Goal: Contribute content

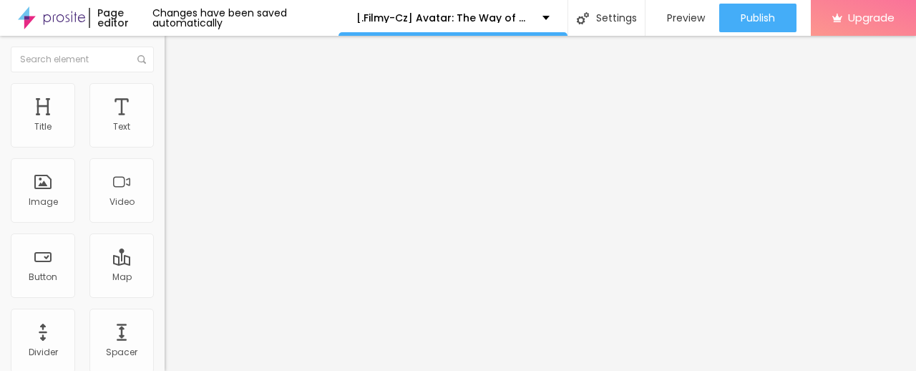
click at [165, 123] on span "Add image" at bounding box center [194, 117] width 59 height 12
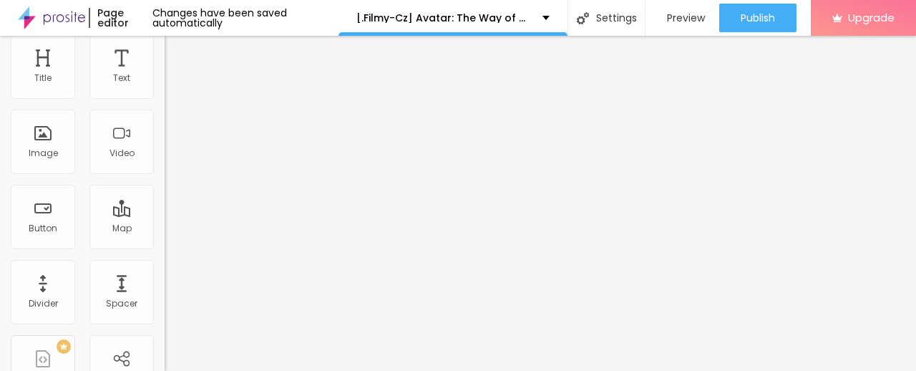
scroll to position [71, 0]
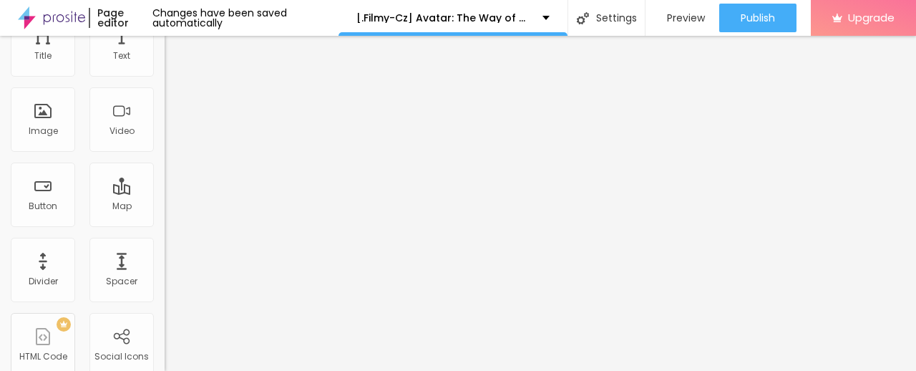
click at [165, 223] on input "https://" at bounding box center [251, 215] width 172 height 14
paste input "[DOMAIN_NAME]/sk/movie/76600/avatar-the-way-of-water.alboom"
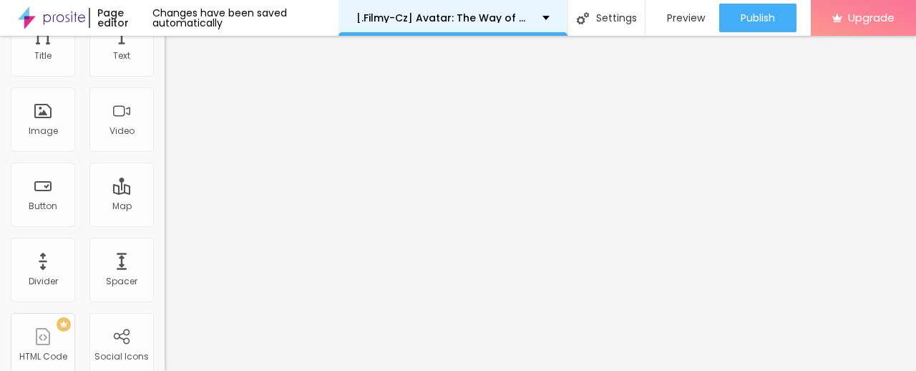
type input "[URL][DOMAIN_NAME]"
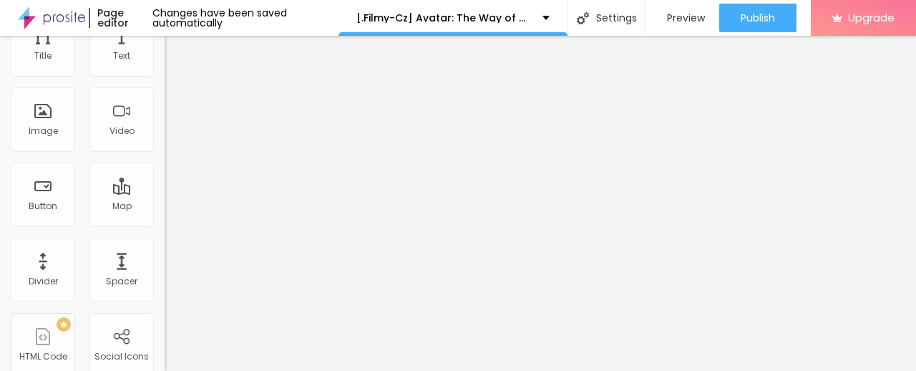
click at [241, 49] on img at bounding box center [245, 45] width 9 height 9
click at [165, 52] on span "Add image" at bounding box center [194, 46] width 59 height 12
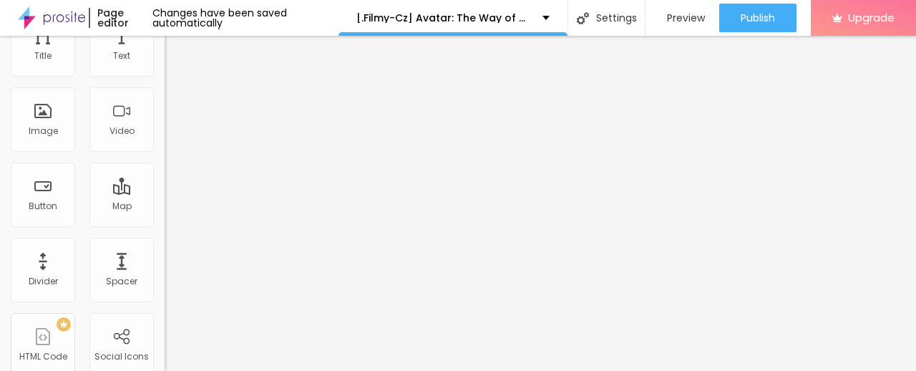
click at [165, 223] on input "[URL][DOMAIN_NAME]" at bounding box center [251, 215] width 172 height 14
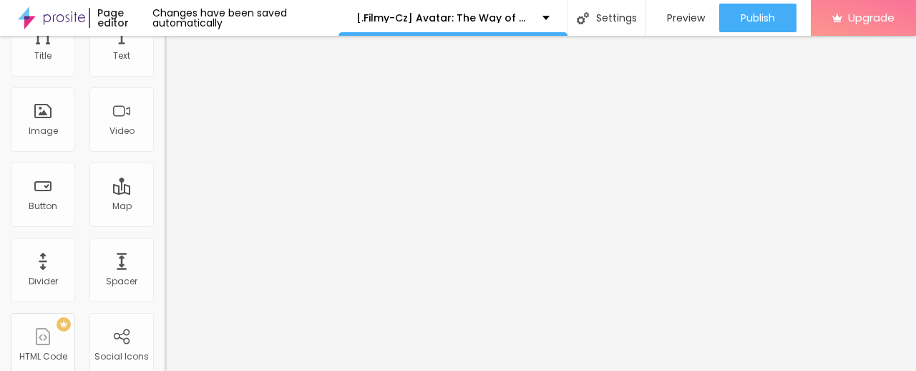
paste input "[URL][DOMAIN_NAME]"
type input "[URL][DOMAIN_NAME]"
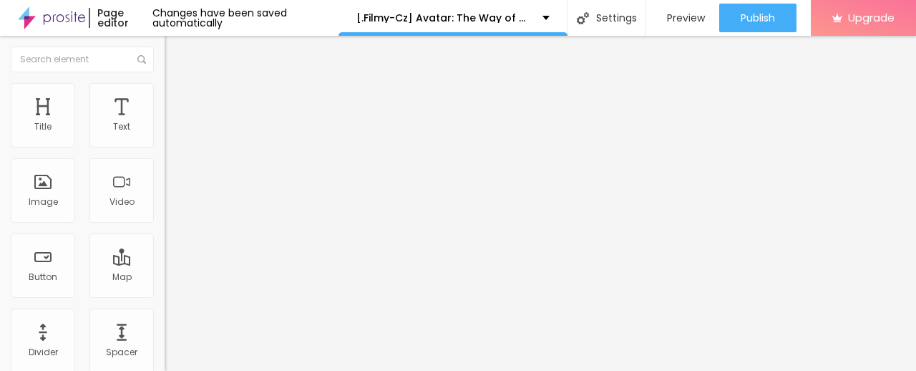
click at [175, 56] on img "button" at bounding box center [180, 52] width 11 height 11
drag, startPoint x: 133, startPoint y: 145, endPoint x: 0, endPoint y: 142, distance: 133.1
click at [165, 142] on div "Text Click me Align Size Default Small Default Big Link URL https:// Open in ne…" at bounding box center [247, 216] width 165 height 208
click at [165, 135] on input "Click me" at bounding box center [251, 127] width 172 height 14
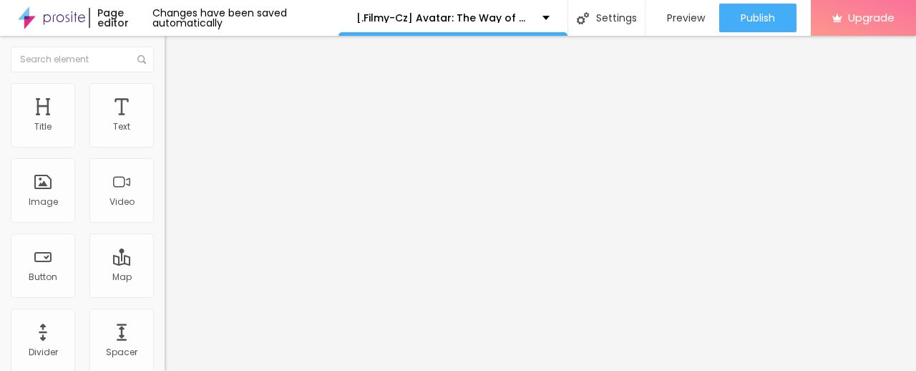
click at [165, 135] on input "Click me" at bounding box center [251, 127] width 172 height 14
paste input "✅ » Sledujte ➤ ► Avatar: The Way of Water (2025) — Film Onlin"
type input "✅ » Sledujte ➤ ► Avatar: The Way of Water (2025) — Film Online"
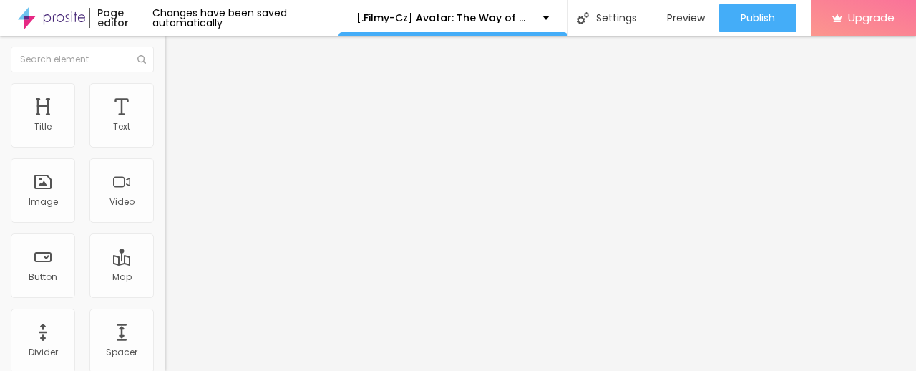
click at [165, 295] on input "https://" at bounding box center [251, 288] width 172 height 14
click at [165, 289] on input "text" at bounding box center [251, 288] width 172 height 14
paste input "[URL][DOMAIN_NAME]"
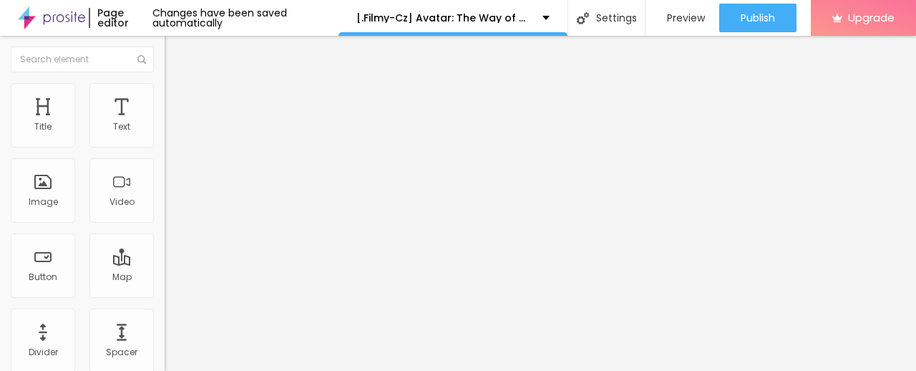
type input "[URL][DOMAIN_NAME]"
click at [165, 171] on img at bounding box center [170, 166] width 10 height 10
click at [175, 51] on img "button" at bounding box center [180, 52] width 11 height 11
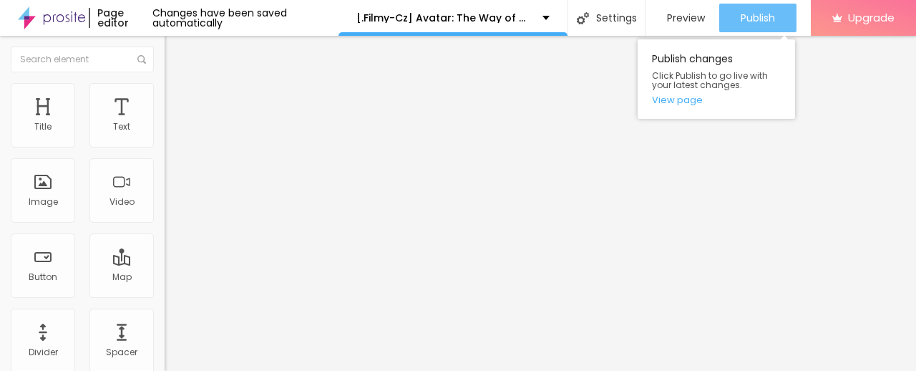
click at [738, 9] on button "Publish" at bounding box center [757, 18] width 77 height 29
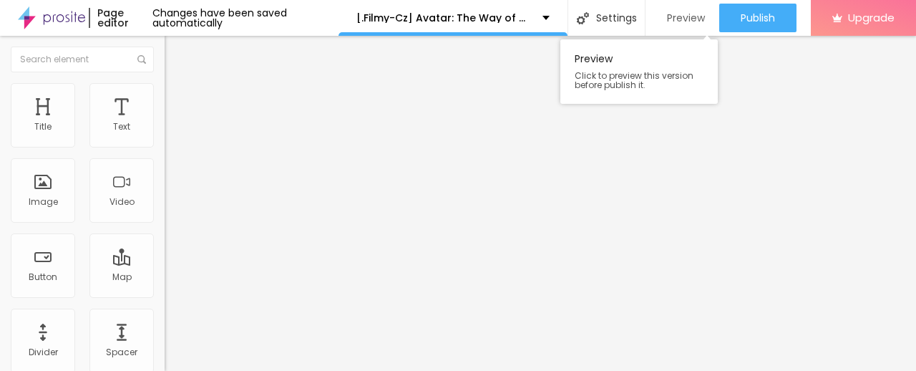
click at [676, 9] on div "Preview" at bounding box center [682, 18] width 45 height 29
